Goal: Task Accomplishment & Management: Manage account settings

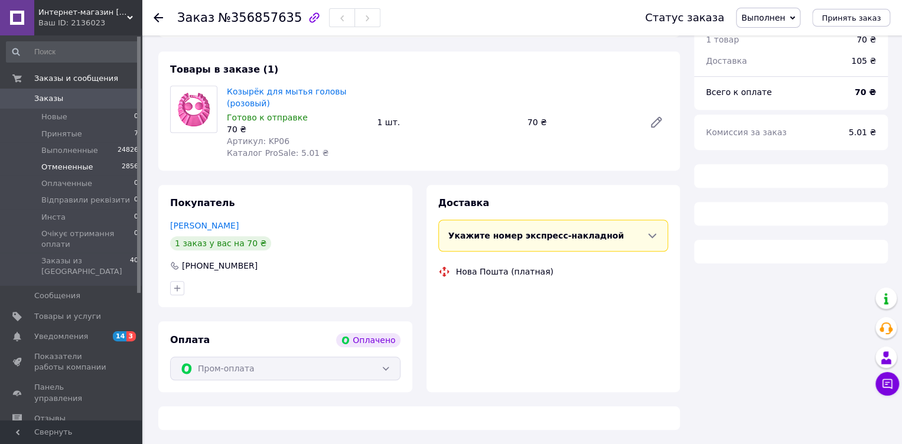
scroll to position [381, 0]
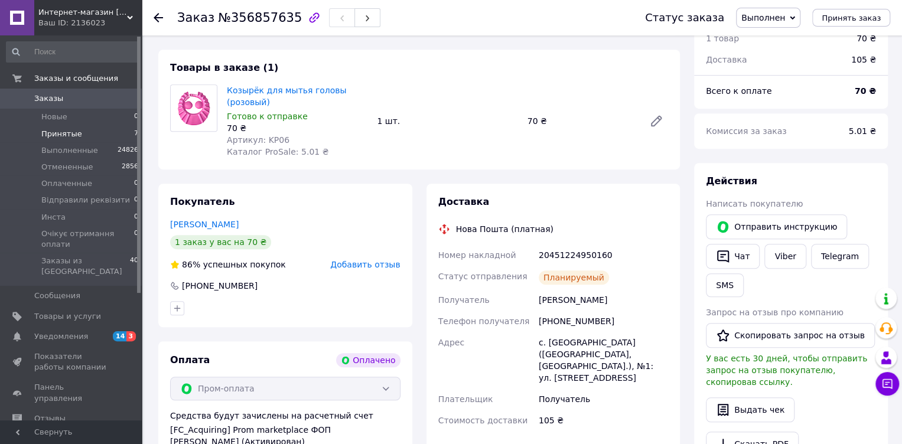
click at [78, 132] on li "Принятые 7" at bounding box center [72, 134] width 145 height 17
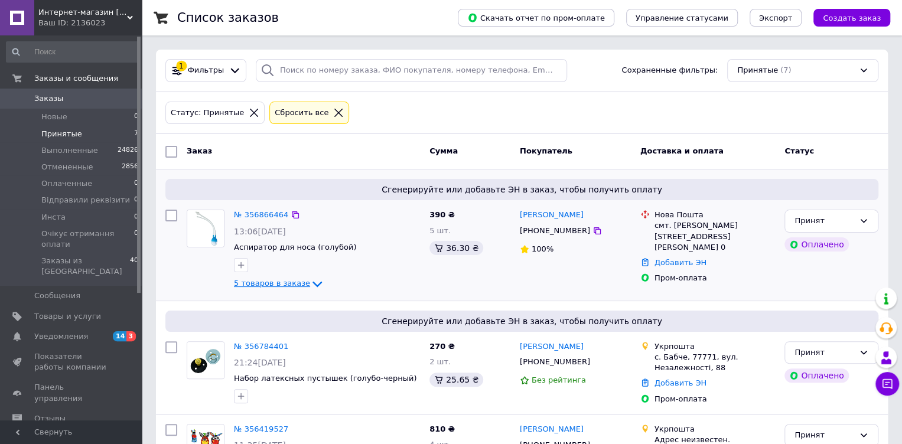
click at [313, 283] on icon at bounding box center [317, 284] width 9 height 6
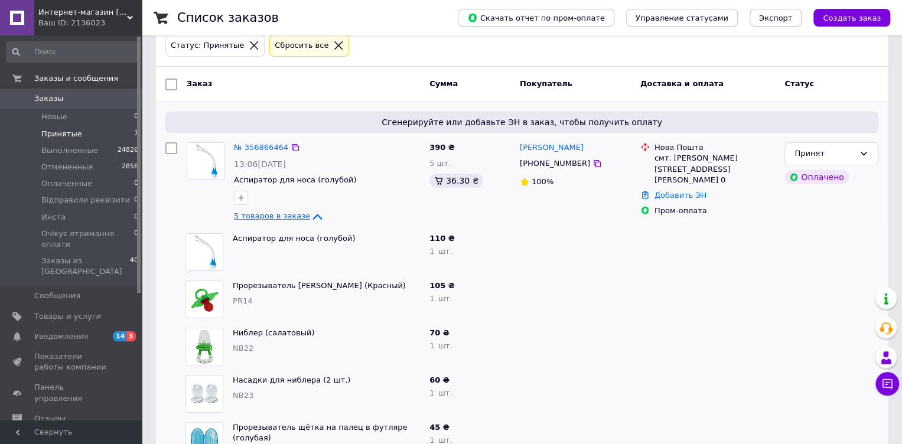
scroll to position [60, 0]
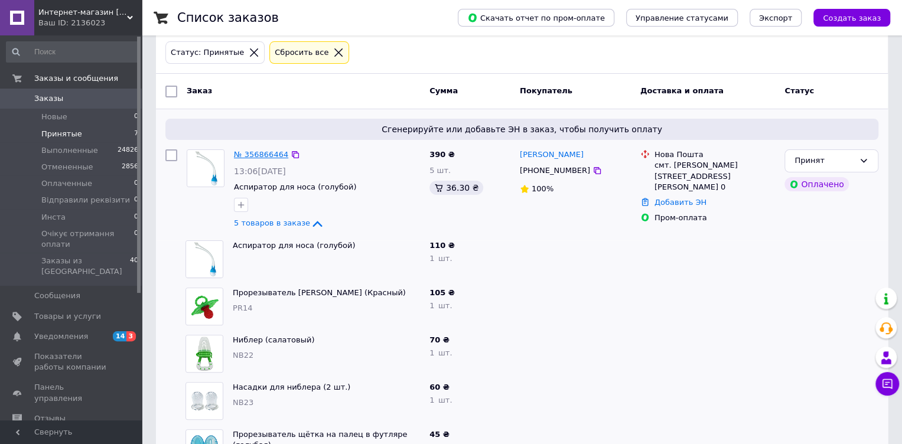
click at [262, 154] on link "№ 356866464" at bounding box center [261, 154] width 54 height 9
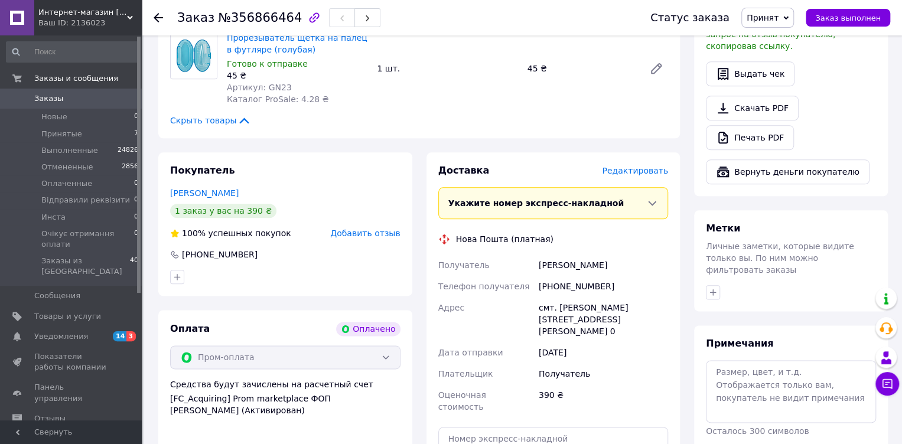
scroll to position [797, 0]
